Goal: Task Accomplishment & Management: Use online tool/utility

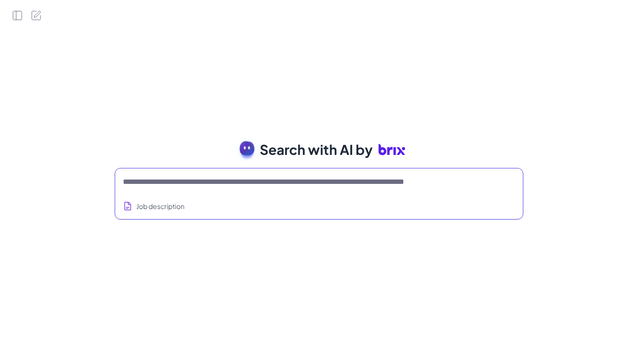
click at [224, 177] on textarea at bounding box center [307, 182] width 369 height 12
type textarea "*"
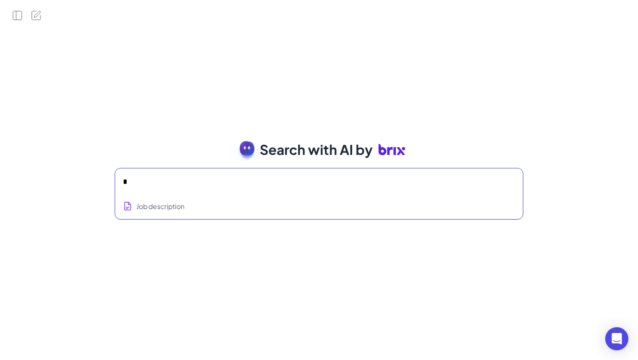
type textarea "*"
type textarea "**********"
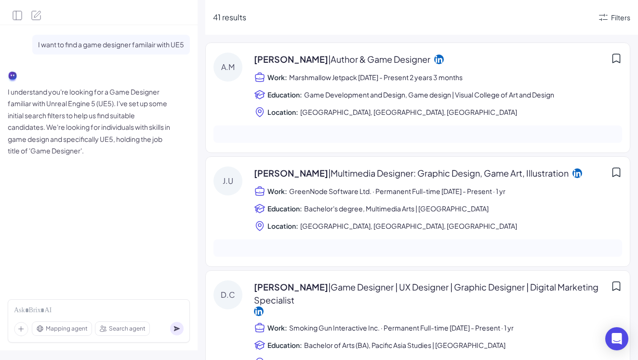
scroll to position [308, 0]
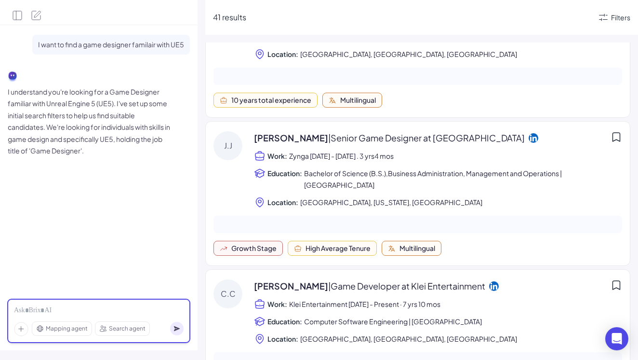
click at [128, 313] on div at bounding box center [99, 310] width 170 height 11
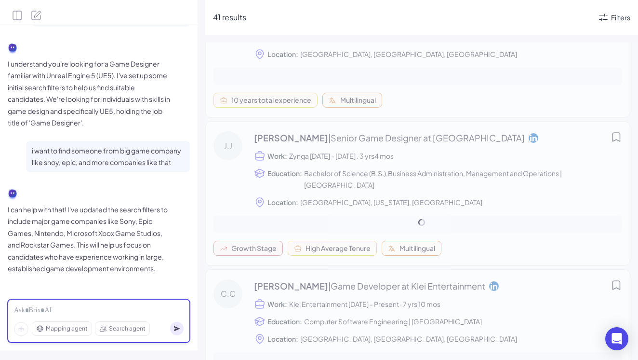
scroll to position [0, 0]
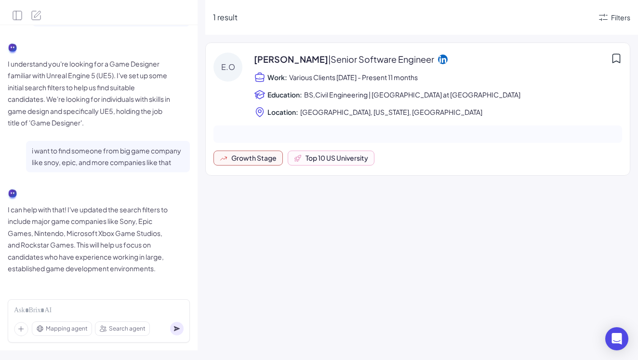
click at [125, 240] on p "I can help with that! I've updated the search filters to include major game com…" at bounding box center [90, 238] width 164 height 71
click at [67, 331] on span "Mapping agent" at bounding box center [67, 328] width 42 height 9
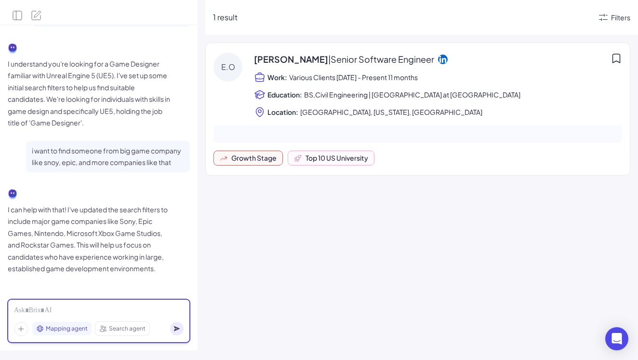
click at [67, 309] on div at bounding box center [99, 310] width 170 height 11
copy div "**********"
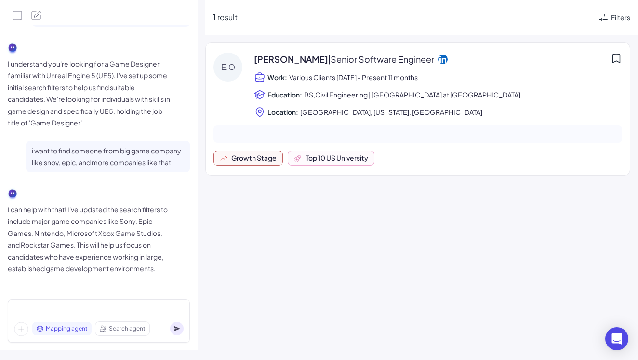
click at [117, 329] on span "Search agent" at bounding box center [127, 328] width 37 height 9
click at [70, 325] on span "Mapping agent" at bounding box center [67, 328] width 42 height 9
click at [109, 326] on span "Search agent" at bounding box center [127, 328] width 37 height 9
click at [62, 328] on span "Mapping agent" at bounding box center [67, 328] width 42 height 9
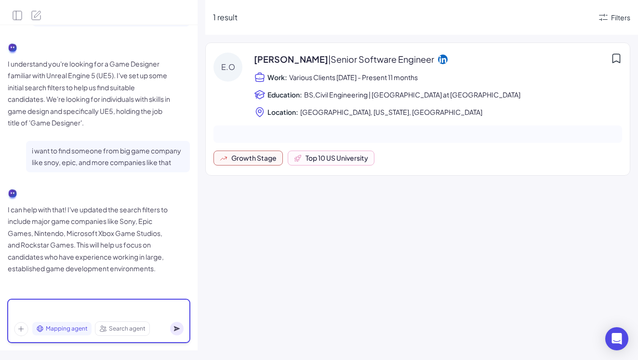
click at [62, 306] on div at bounding box center [99, 310] width 170 height 11
click at [52, 311] on div "**********" at bounding box center [99, 310] width 170 height 11
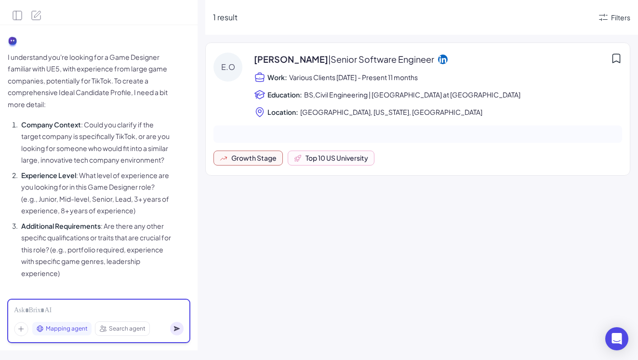
scroll to position [334, 0]
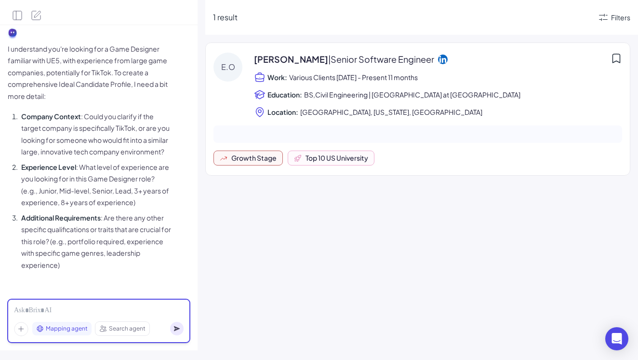
click at [111, 315] on div at bounding box center [99, 310] width 170 height 11
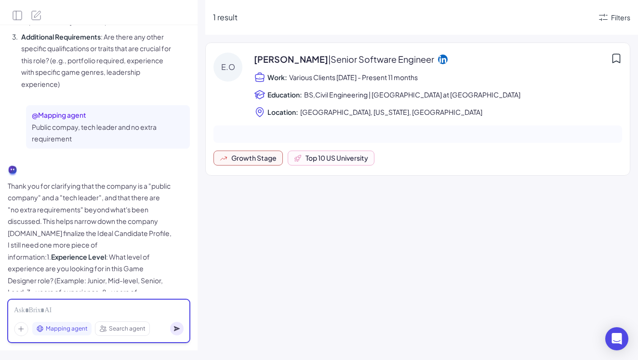
scroll to position [539, 0]
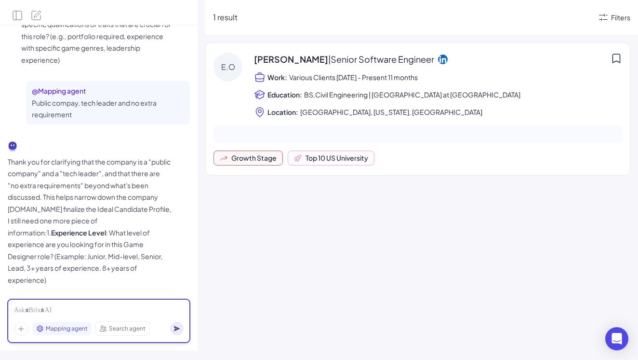
click at [109, 309] on div at bounding box center [99, 310] width 170 height 11
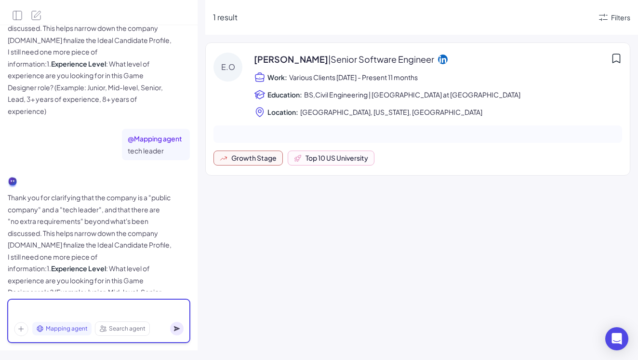
scroll to position [732, 0]
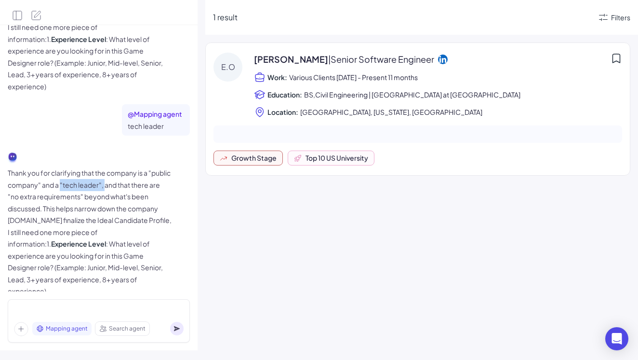
drag, startPoint x: 83, startPoint y: 173, endPoint x: 139, endPoint y: 180, distance: 56.4
click at [139, 180] on p "Thank you for clarifying that the company is a "public company" and a "tech lea…" at bounding box center [90, 232] width 164 height 130
click at [95, 204] on p "Thank you for clarifying that the company is a "public company" and a "tech lea…" at bounding box center [90, 232] width 164 height 130
click at [79, 207] on p "Thank you for clarifying that the company is a "public company" and a "tech lea…" at bounding box center [90, 232] width 164 height 130
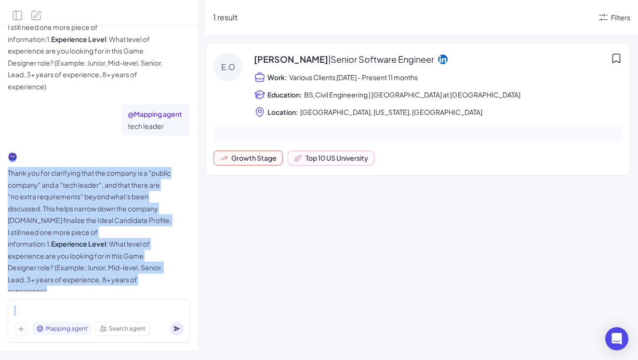
click at [79, 207] on p "Thank you for clarifying that the company is a "public company" and a "tech lea…" at bounding box center [90, 232] width 164 height 130
click at [89, 228] on p "Thank you for clarifying that the company is a "public company" and a "tech lea…" at bounding box center [90, 232] width 164 height 130
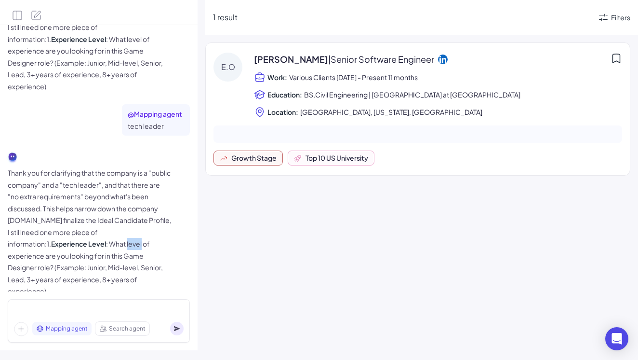
click at [89, 228] on p "Thank you for clarifying that the company is a "public company" and a "tech lea…" at bounding box center [90, 232] width 164 height 130
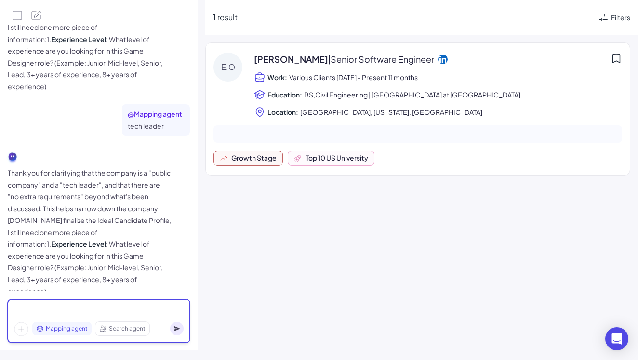
click at [65, 311] on div at bounding box center [99, 310] width 170 height 11
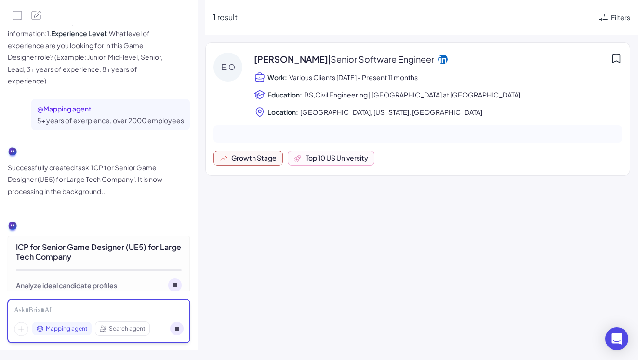
scroll to position [944, 0]
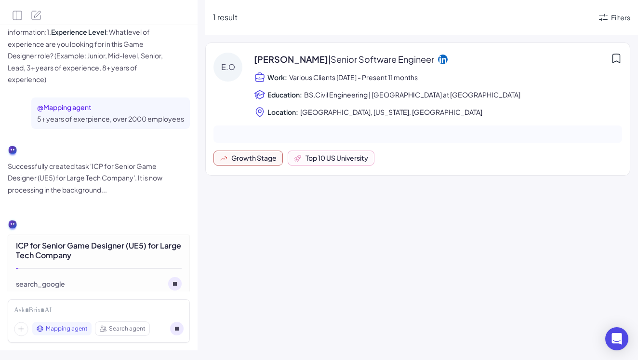
click at [618, 12] on div "Filters" at bounding box center [614, 18] width 33 height 12
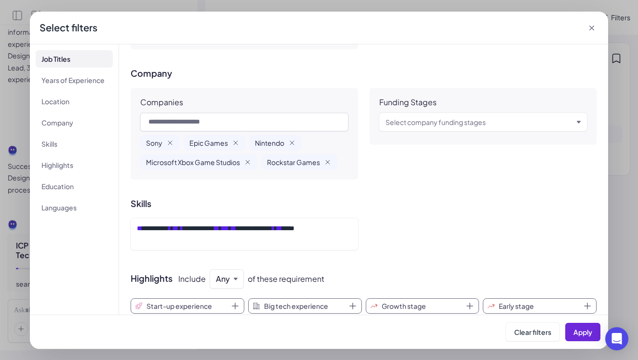
scroll to position [169, 0]
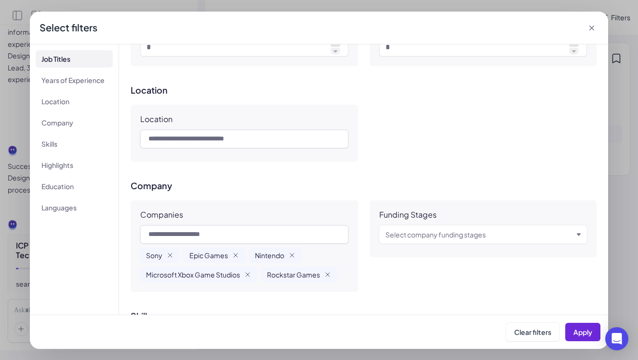
click at [593, 29] on icon at bounding box center [591, 28] width 5 height 5
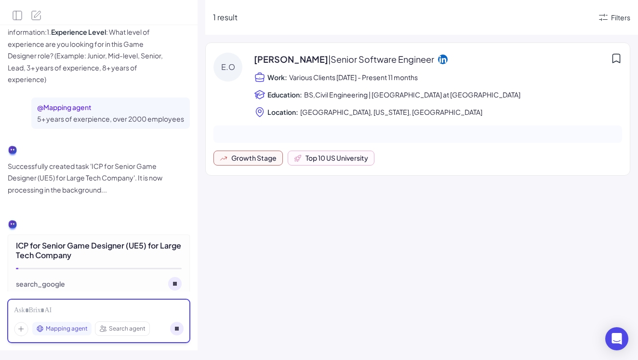
click at [58, 310] on div at bounding box center [99, 310] width 170 height 11
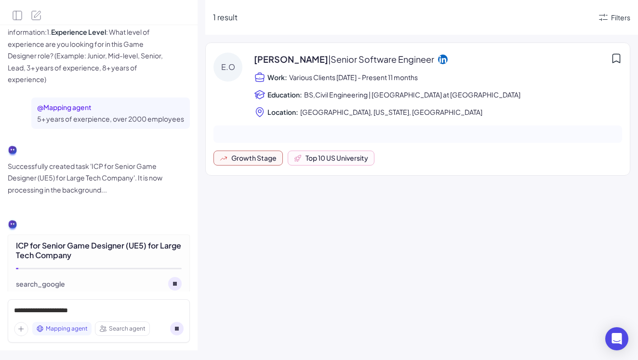
click at [67, 325] on span "Mapping agent" at bounding box center [67, 328] width 42 height 9
click at [70, 333] on div "Mapping agent" at bounding box center [61, 327] width 59 height 13
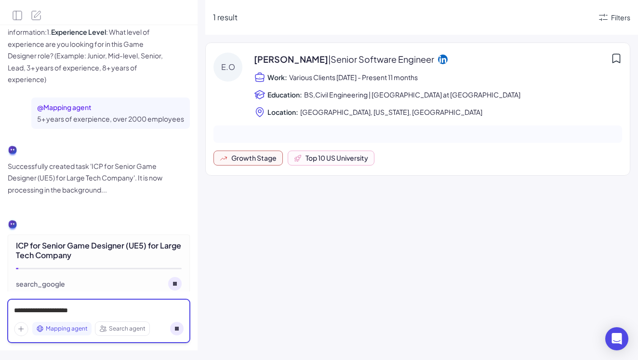
click at [110, 307] on div "**********" at bounding box center [99, 310] width 170 height 11
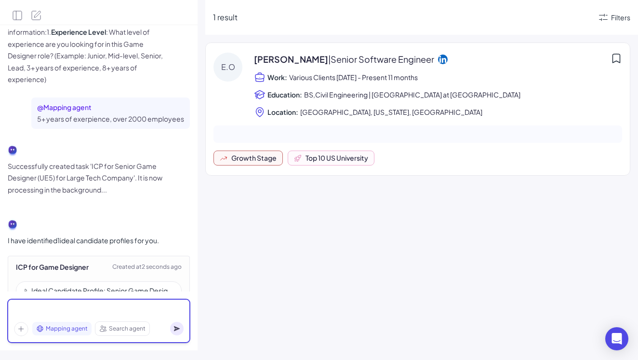
scroll to position [973, 0]
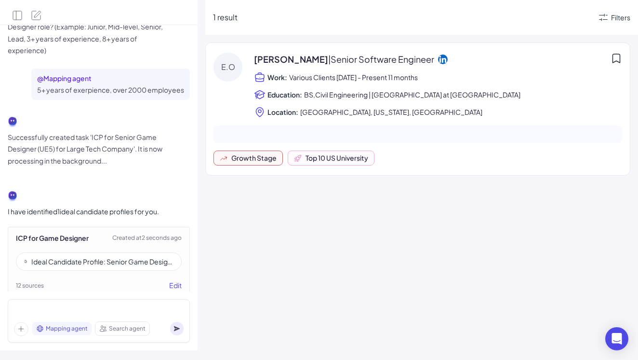
click at [110, 256] on div "Ideal Candidate Profile: Senior Game Designer (Unreal Engine 5) – Large Public …" at bounding box center [102, 261] width 142 height 10
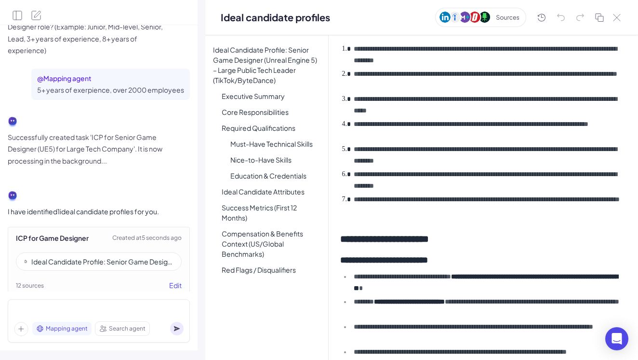
scroll to position [0, 0]
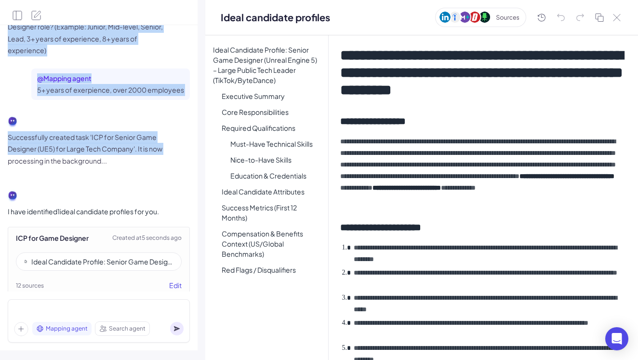
drag, startPoint x: 1, startPoint y: 142, endPoint x: -22, endPoint y: 142, distance: 23.6
click at [0, 142] on html "I want to find a game designer familair with UE5 I understand you're looking fo…" at bounding box center [319, 180] width 638 height 360
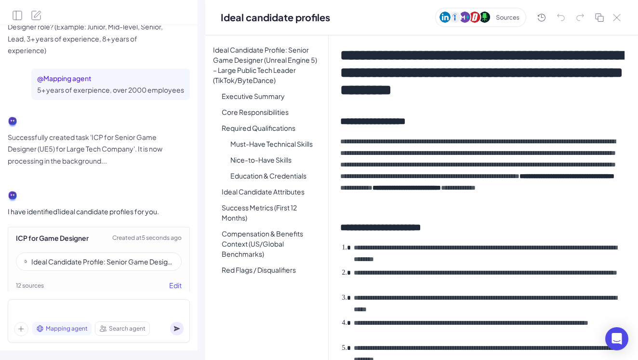
click at [372, 164] on p "**********" at bounding box center [483, 169] width 286 height 69
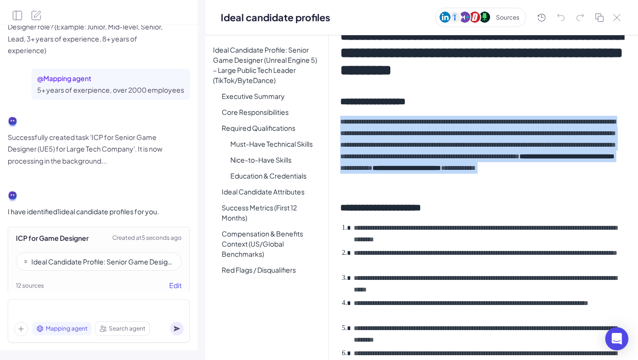
click at [481, 150] on p "**********" at bounding box center [483, 150] width 286 height 69
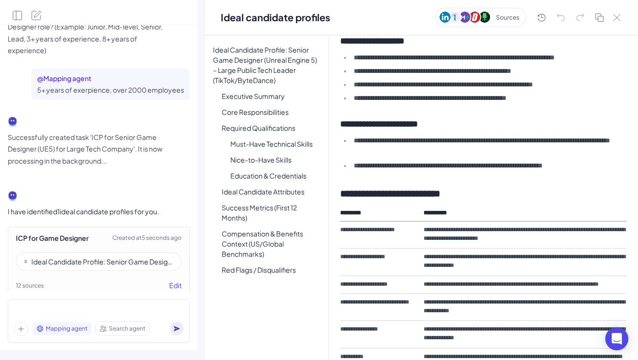
scroll to position [814, 0]
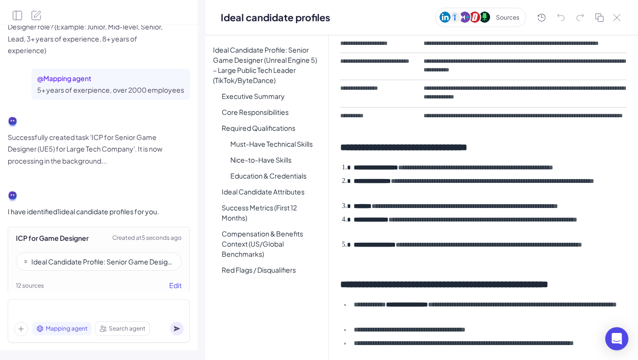
click at [114, 327] on span "Search agent" at bounding box center [127, 328] width 37 height 9
click at [110, 298] on div "Mapping agent Search agent" at bounding box center [99, 317] width 198 height 49
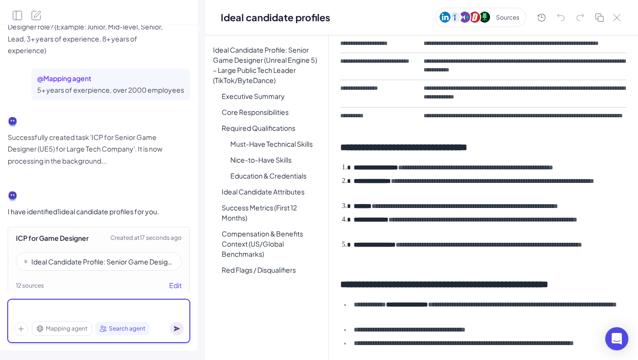
click at [110, 306] on div at bounding box center [99, 310] width 170 height 11
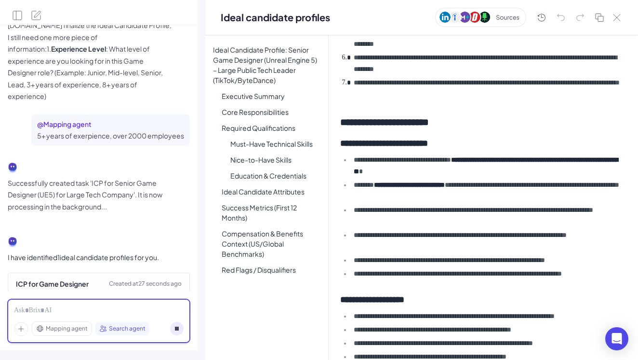
scroll to position [1201, 0]
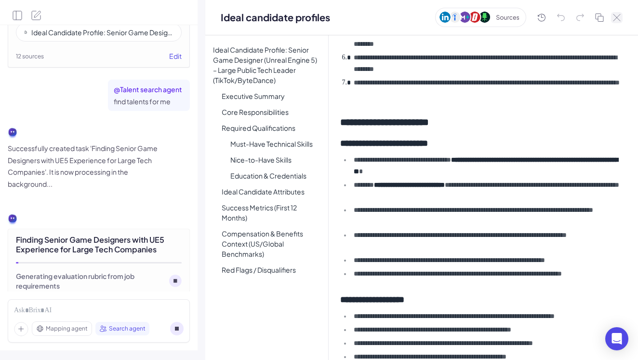
click at [618, 14] on icon at bounding box center [617, 17] width 8 height 7
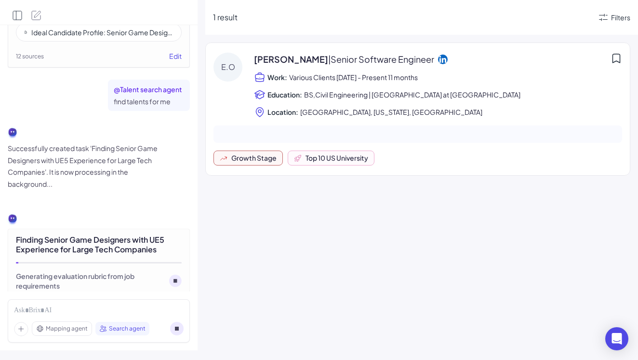
click at [17, 14] on icon "Open Side Panel" at bounding box center [18, 16] width 12 height 12
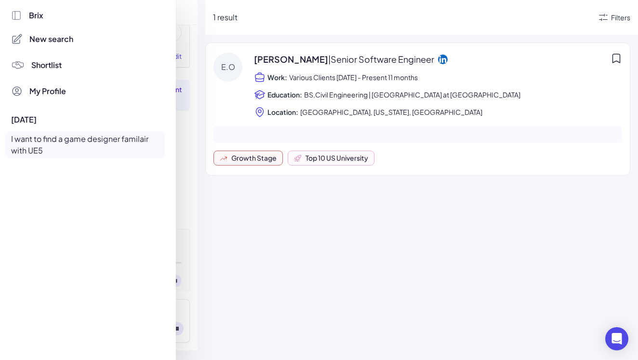
click at [211, 252] on div at bounding box center [319, 180] width 638 height 360
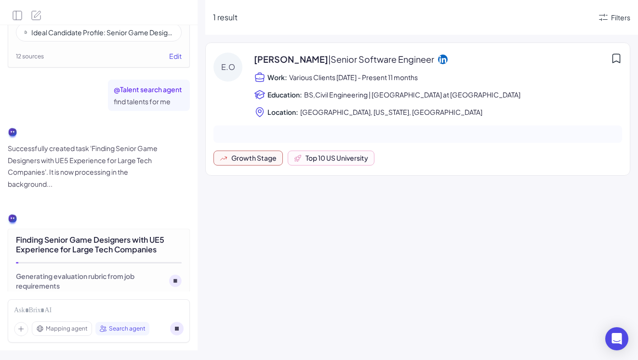
click at [211, 252] on div "E.O Erik Olson | Senior Software Engineer Work: Various Clients Feb 2024 - Pres…" at bounding box center [417, 222] width 425 height 360
click at [286, 140] on div at bounding box center [418, 133] width 409 height 17
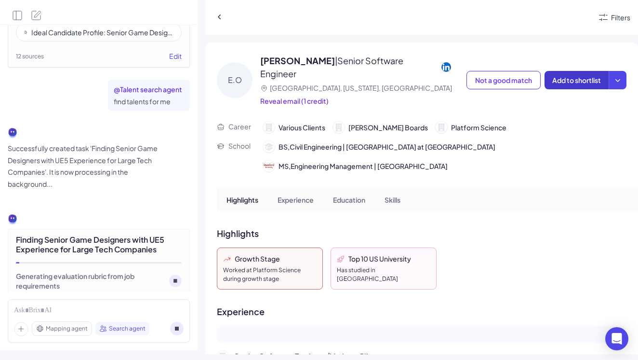
click at [582, 76] on span "Add to shortlist" at bounding box center [576, 80] width 49 height 9
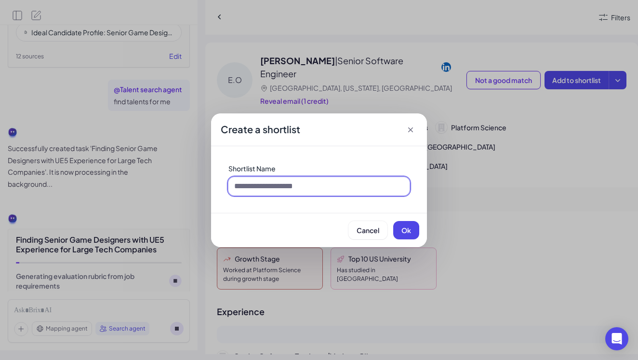
click at [294, 182] on input at bounding box center [318, 186] width 181 height 18
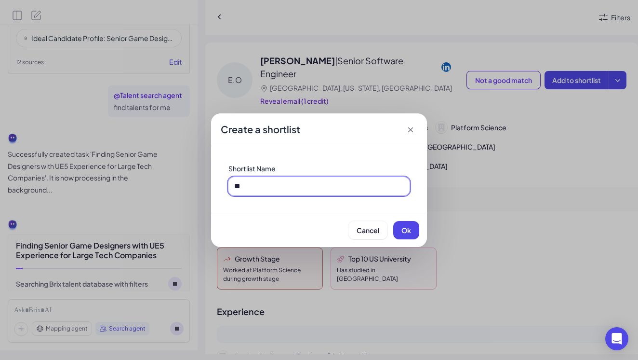
type input "*"
type input "*****"
click at [412, 231] on button "Ok" at bounding box center [406, 230] width 26 height 18
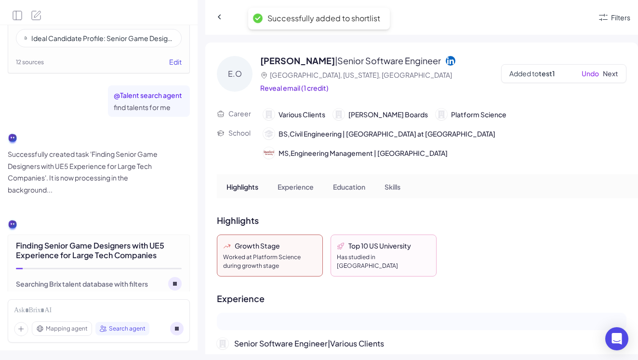
click at [577, 80] on div "Added to test1 Undo Next" at bounding box center [563, 73] width 125 height 19
click at [222, 13] on icon at bounding box center [220, 17] width 10 height 10
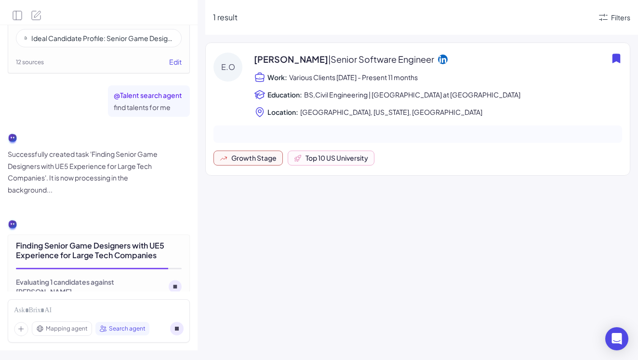
scroll to position [1196, 0]
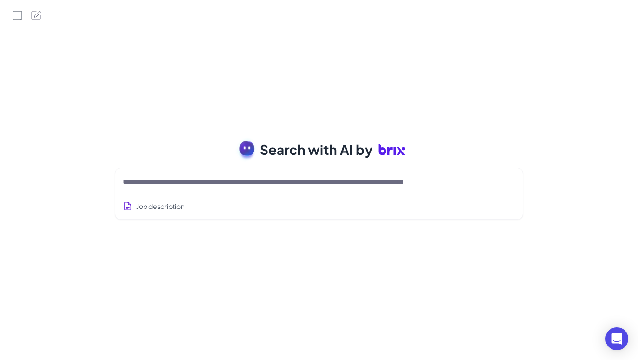
click at [16, 12] on icon "Open Side Panel" at bounding box center [18, 16] width 12 height 12
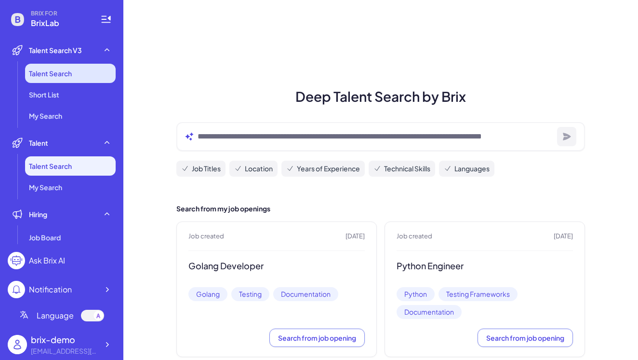
click at [82, 79] on li "Talent Search" at bounding box center [70, 73] width 91 height 19
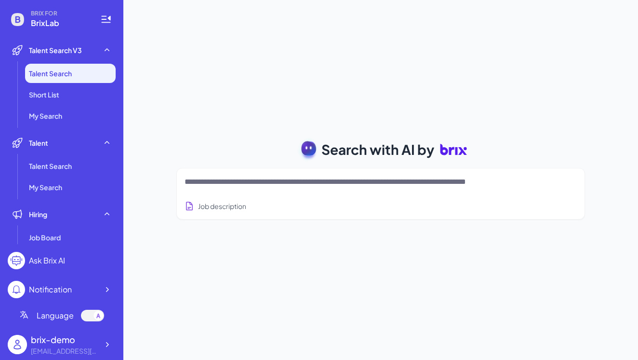
click at [238, 184] on textarea at bounding box center [369, 182] width 369 height 12
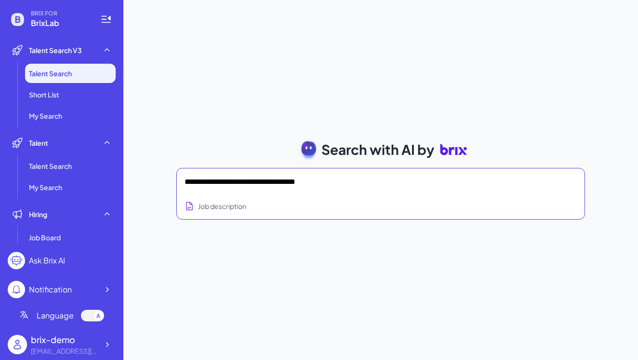
type textarea "**********"
click at [256, 180] on textarea "**********" at bounding box center [369, 182] width 369 height 12
click at [62, 78] on li "Talent Search" at bounding box center [70, 73] width 91 height 19
